Goal: Transaction & Acquisition: Purchase product/service

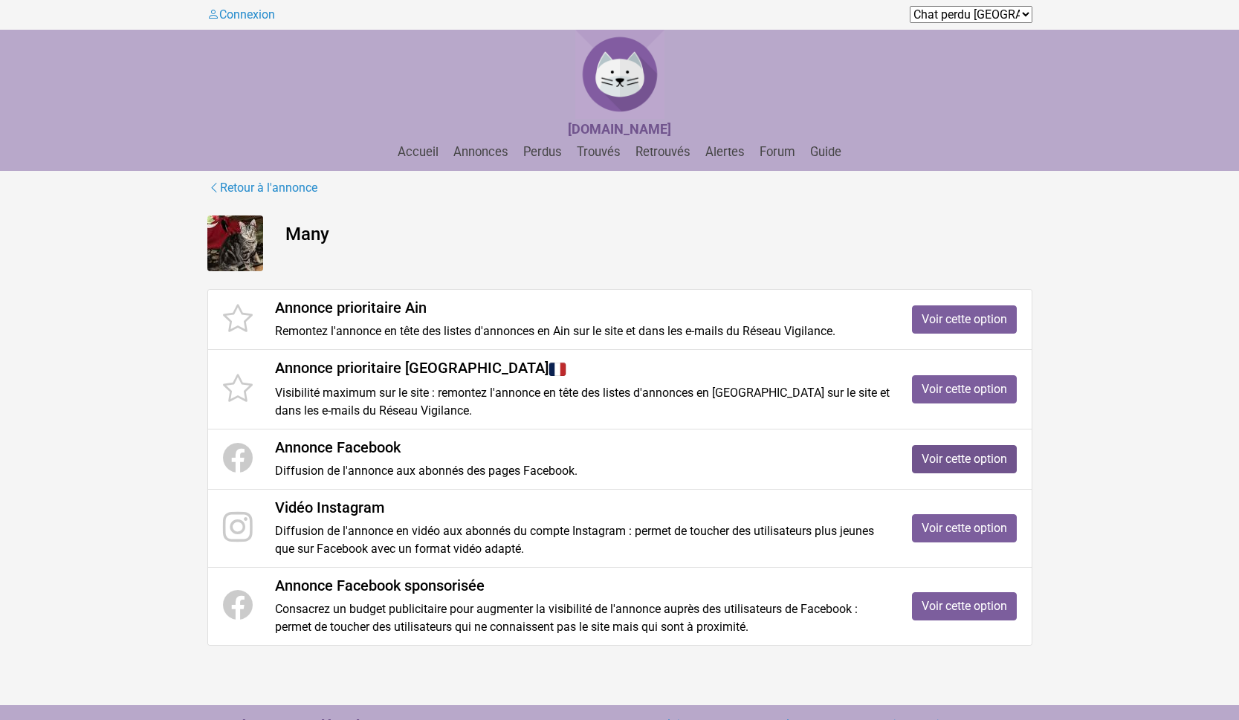
click at [939, 458] on link "Voir cette option" at bounding box center [964, 459] width 105 height 28
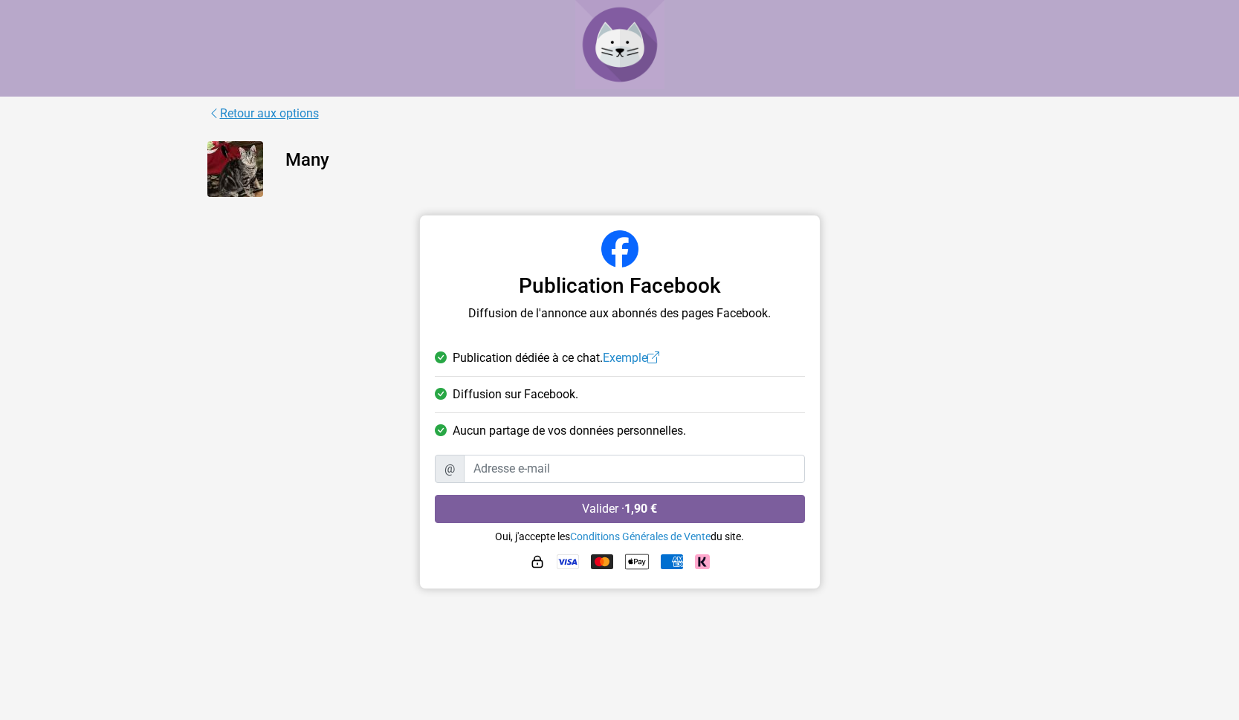
click at [268, 113] on link "Retour aux options" at bounding box center [263, 113] width 112 height 19
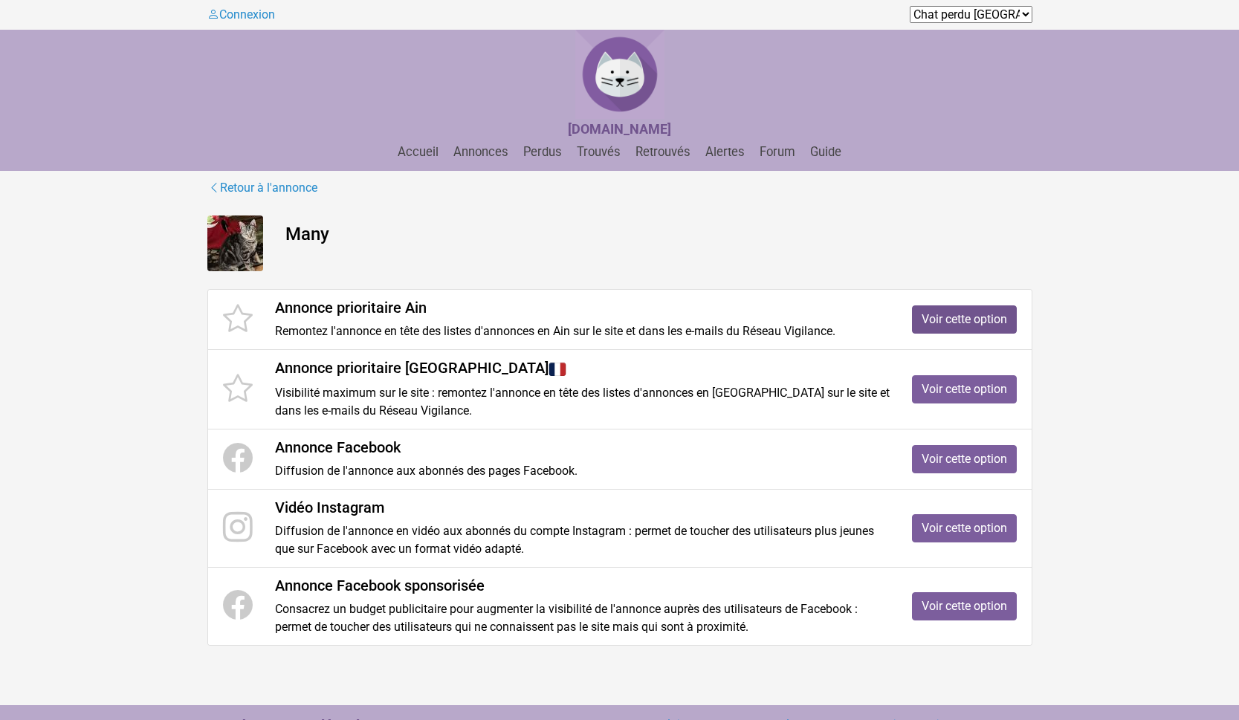
click at [949, 319] on link "Voir cette option" at bounding box center [964, 320] width 105 height 28
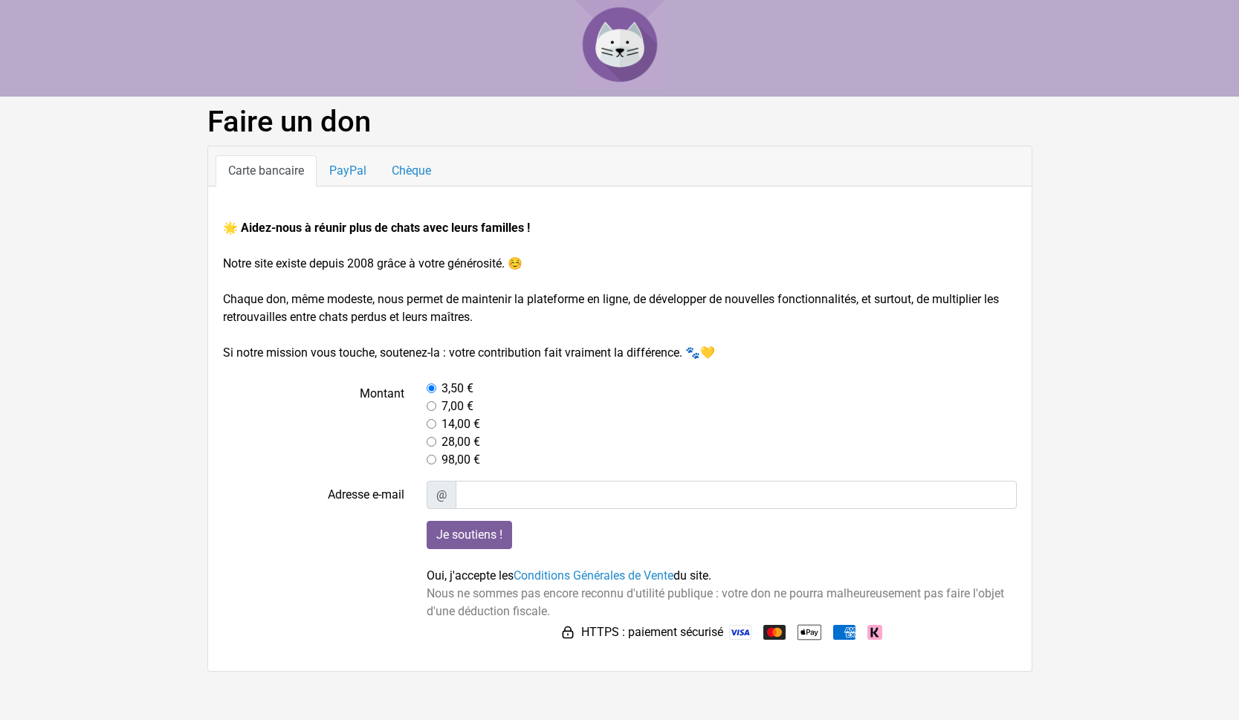
click at [737, 630] on img at bounding box center [740, 632] width 22 height 15
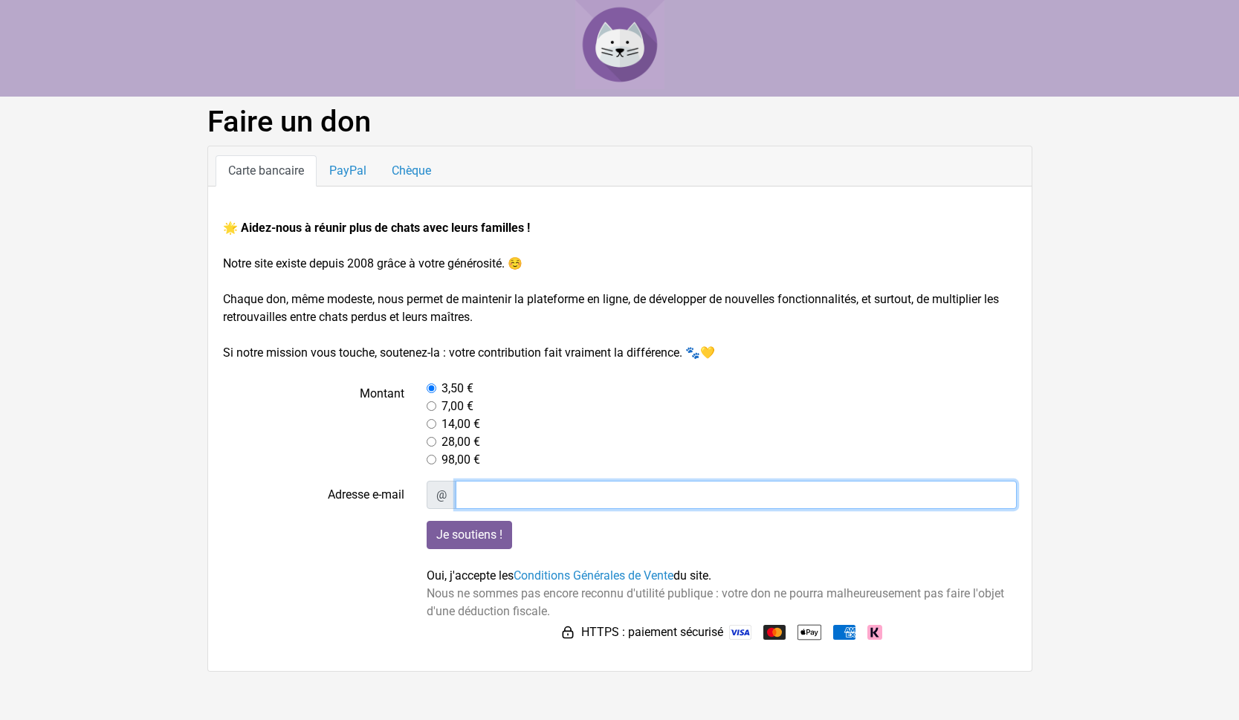
click at [483, 497] on input "Adresse e-mail" at bounding box center [736, 495] width 561 height 28
type input "[EMAIL_ADDRESS][DOMAIN_NAME]"
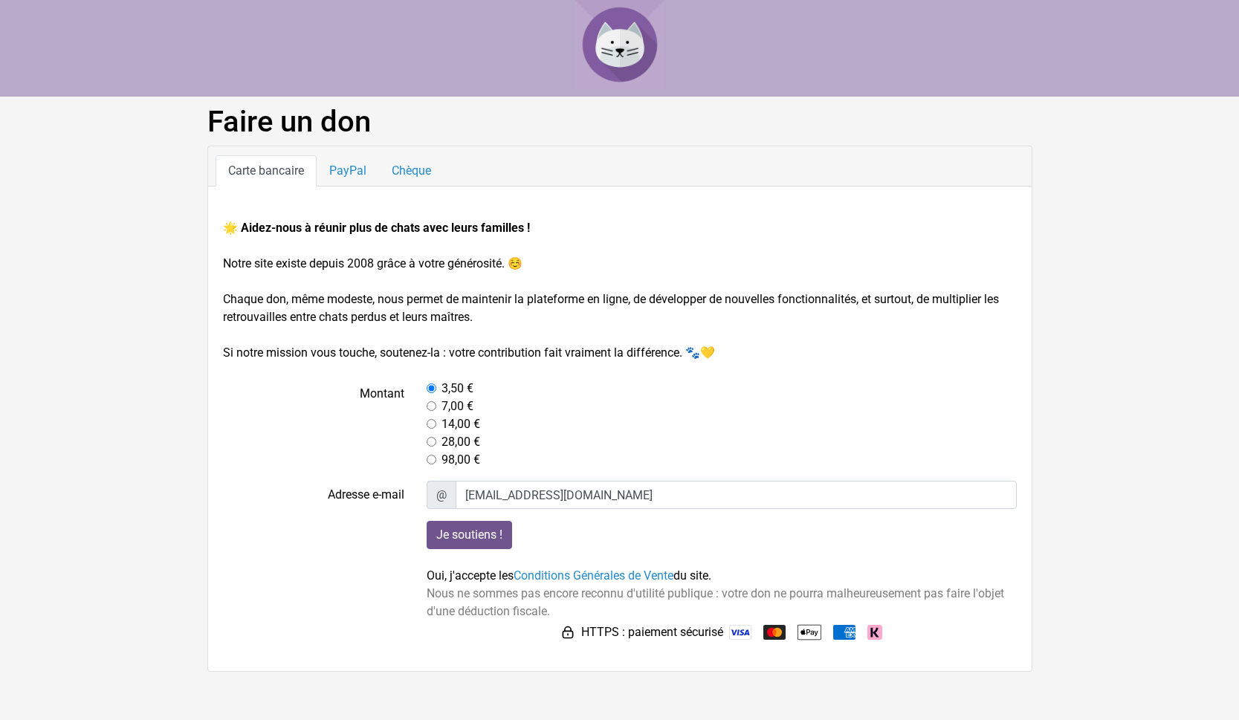
click at [481, 535] on input "Je soutiens !" at bounding box center [469, 535] width 85 height 28
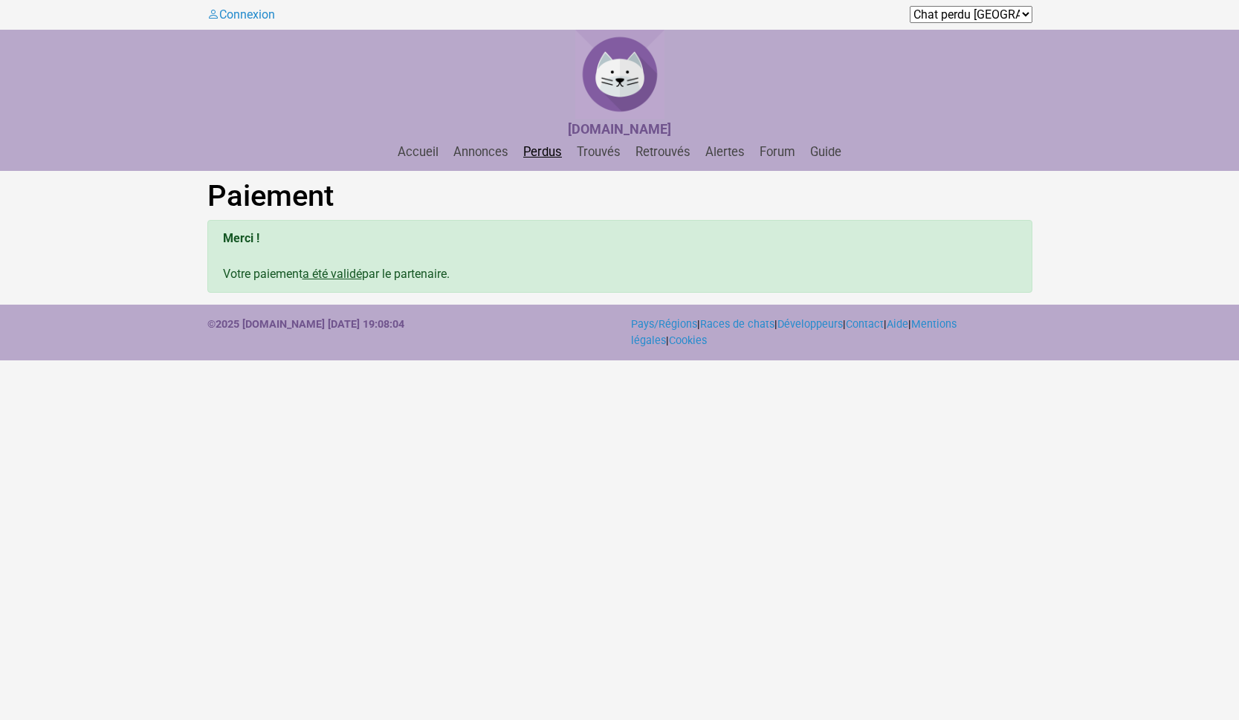
click at [538, 152] on link "Perdus" at bounding box center [542, 152] width 51 height 14
